Goal: Book appointment/travel/reservation

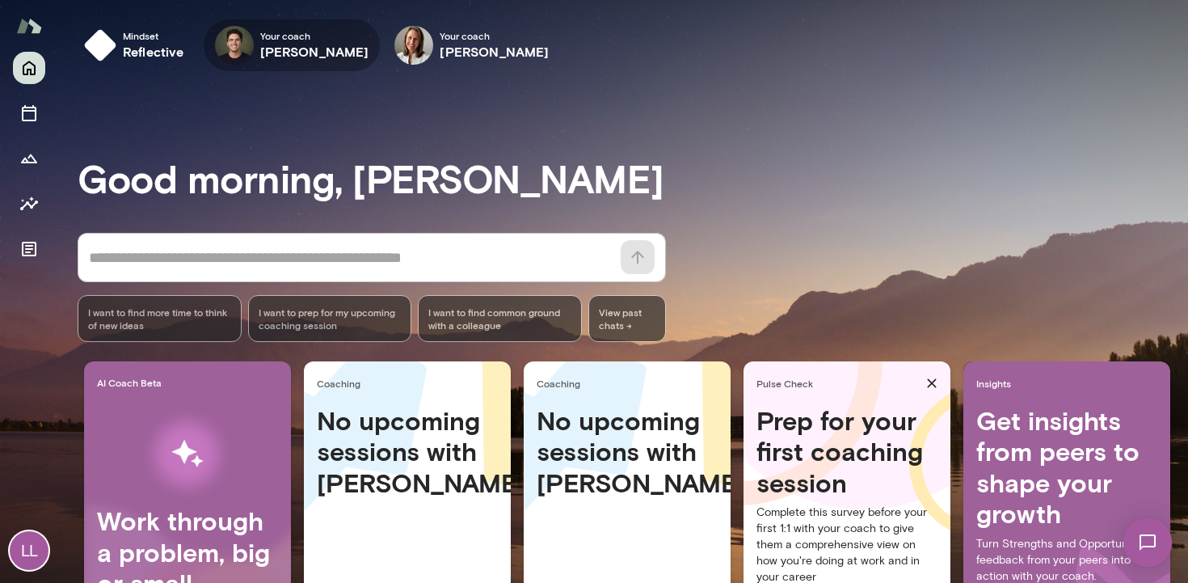
click at [284, 44] on h6 "Stephen Salinas" at bounding box center [314, 51] width 109 height 19
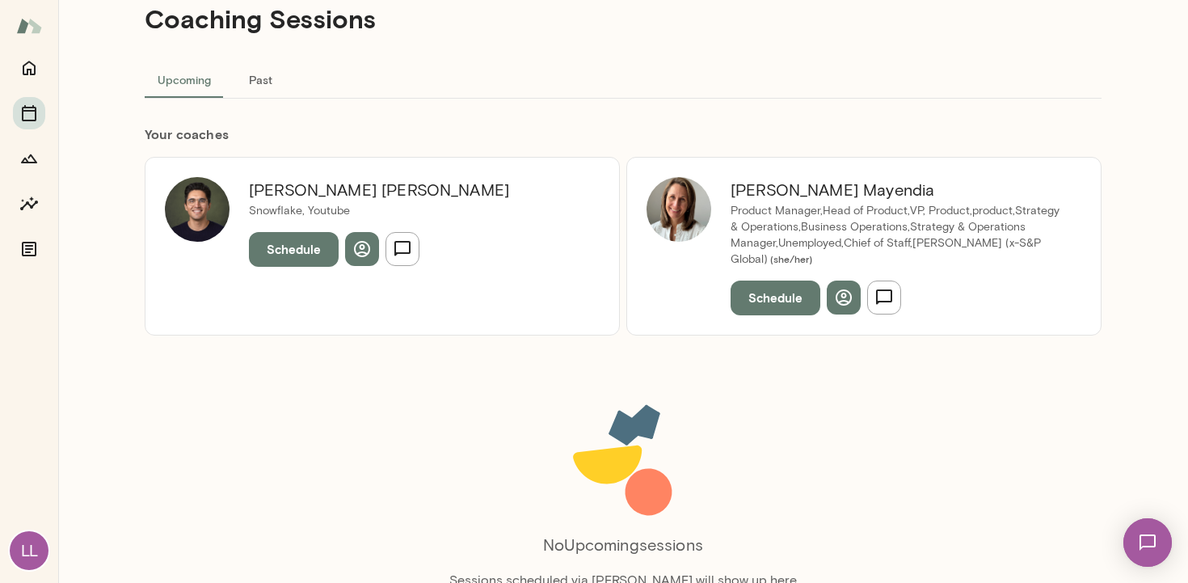
scroll to position [53, 0]
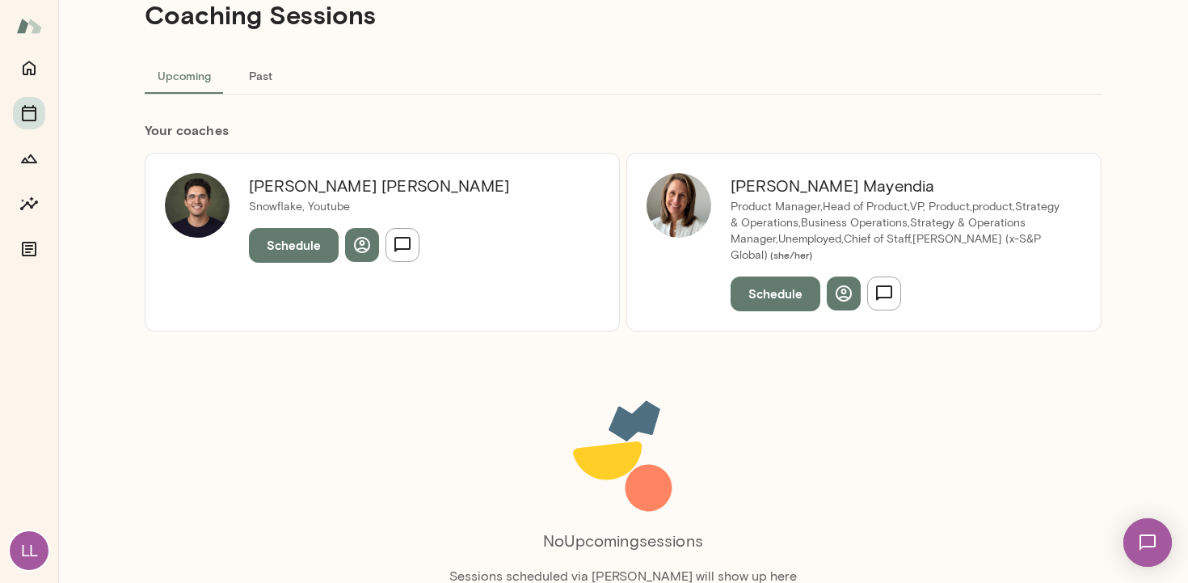
click at [303, 249] on button "Schedule" at bounding box center [294, 245] width 90 height 34
